Goal: Check status

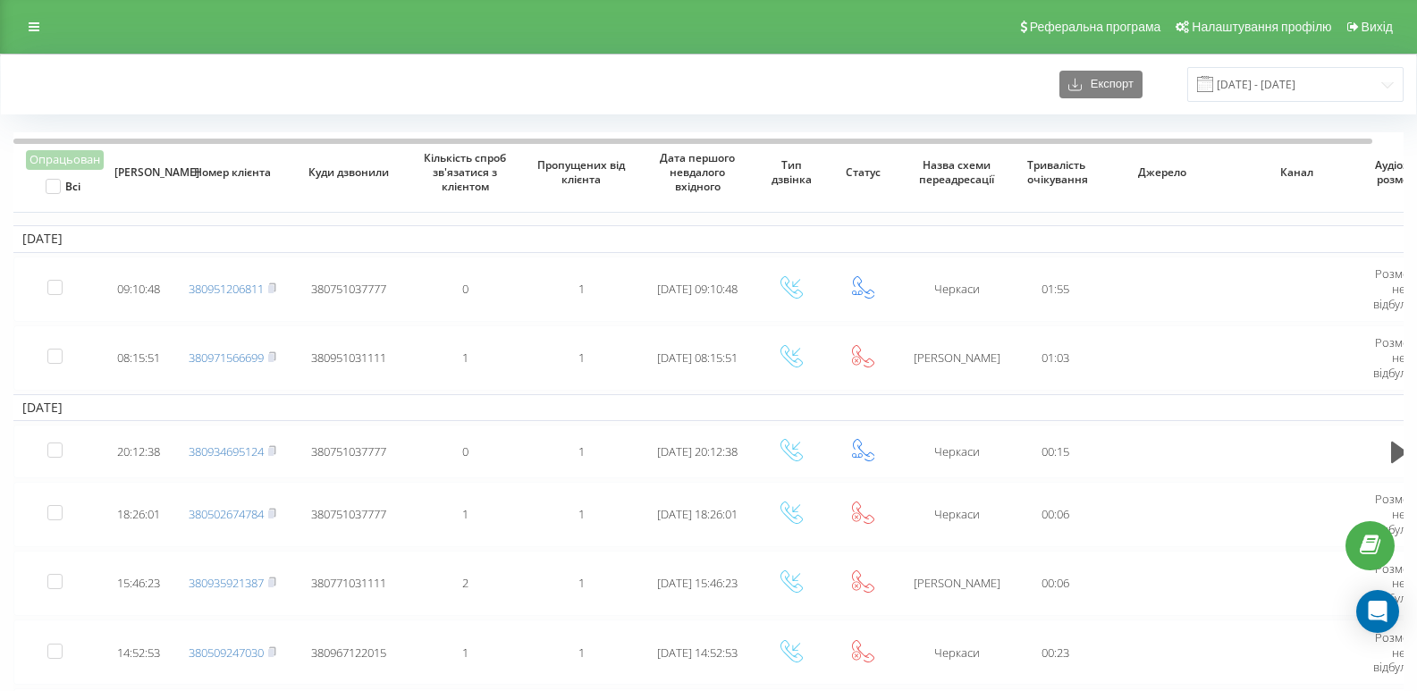
drag, startPoint x: 549, startPoint y: 6, endPoint x: 139, endPoint y: 24, distance: 410.8
click at [139, 24] on div "Реферальна програма Налаштування профілю Вихід" at bounding box center [708, 27] width 1417 height 54
